Goal: Find specific page/section: Find specific page/section

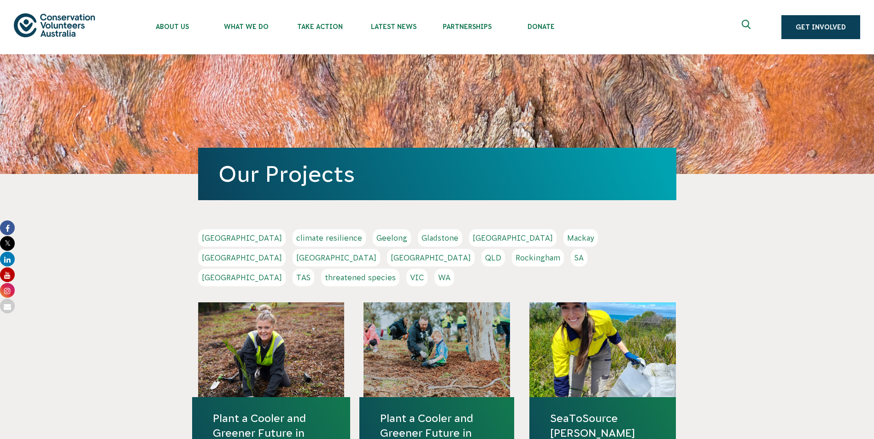
click at [454, 269] on link "WA" at bounding box center [444, 278] width 20 height 18
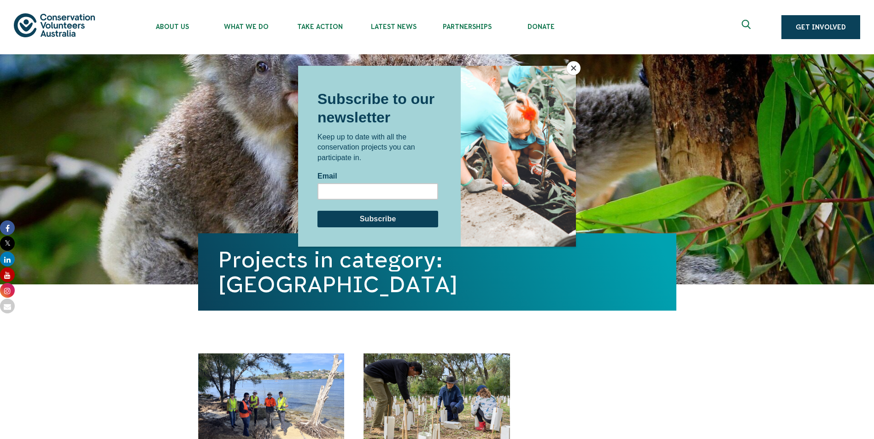
click at [573, 67] on button "Close" at bounding box center [574, 68] width 14 height 14
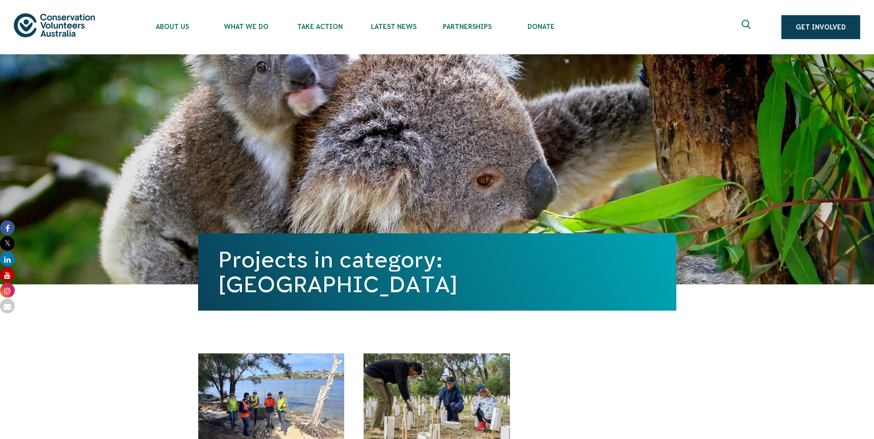
click at [742, 23] on icon "Expand search box" at bounding box center [748, 27] width 12 height 14
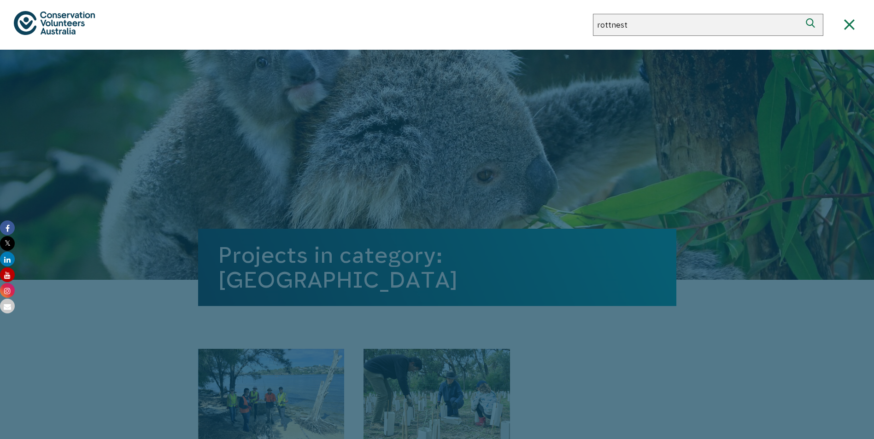
type input "rottnest"
click at [801, 14] on button "Search" at bounding box center [812, 25] width 22 height 22
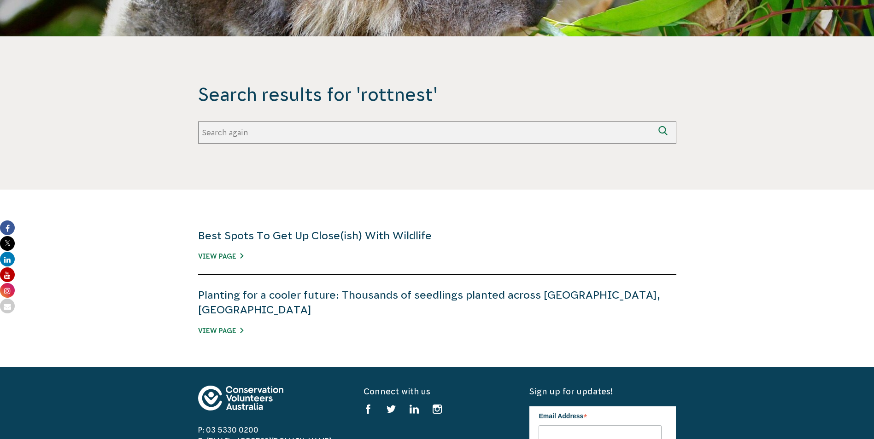
scroll to position [138, 0]
